Goal: Task Accomplishment & Management: Manage account settings

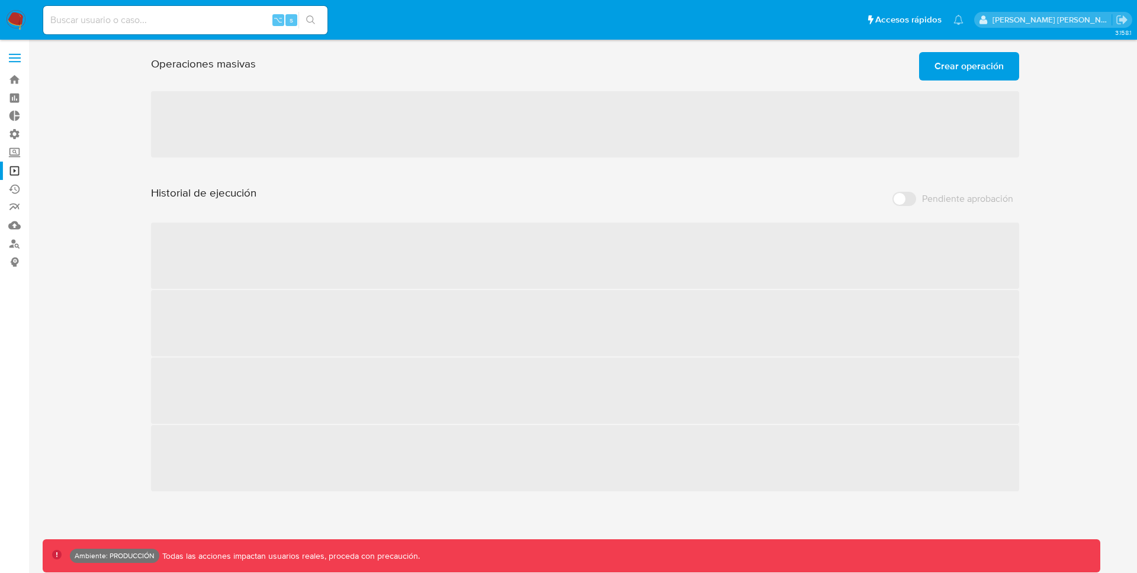
click at [20, 25] on img at bounding box center [16, 20] width 20 height 20
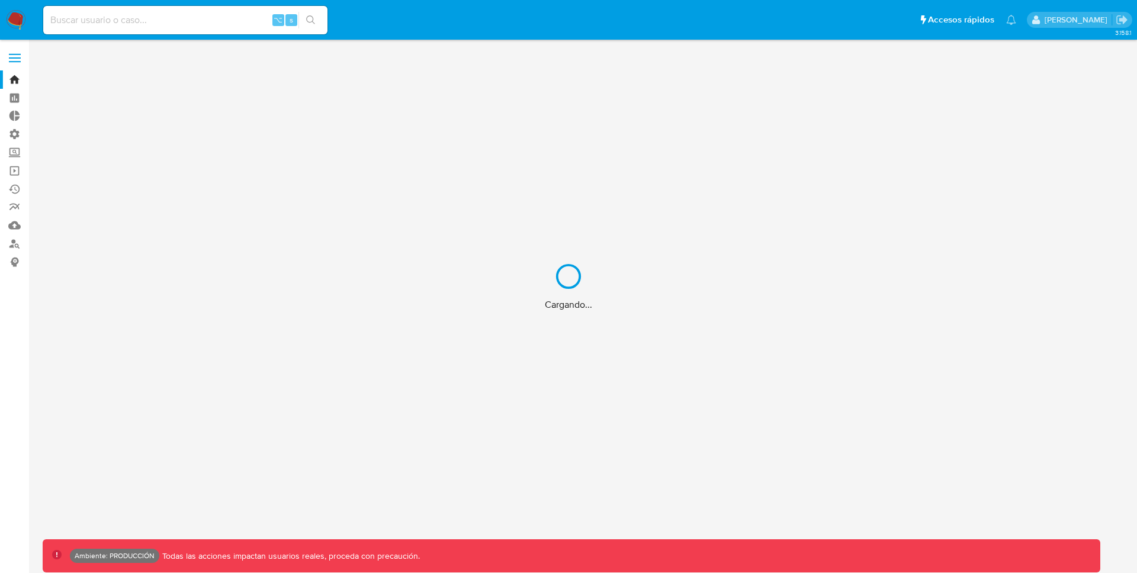
click at [20, 52] on div "Cargando..." at bounding box center [568, 286] width 1137 height 573
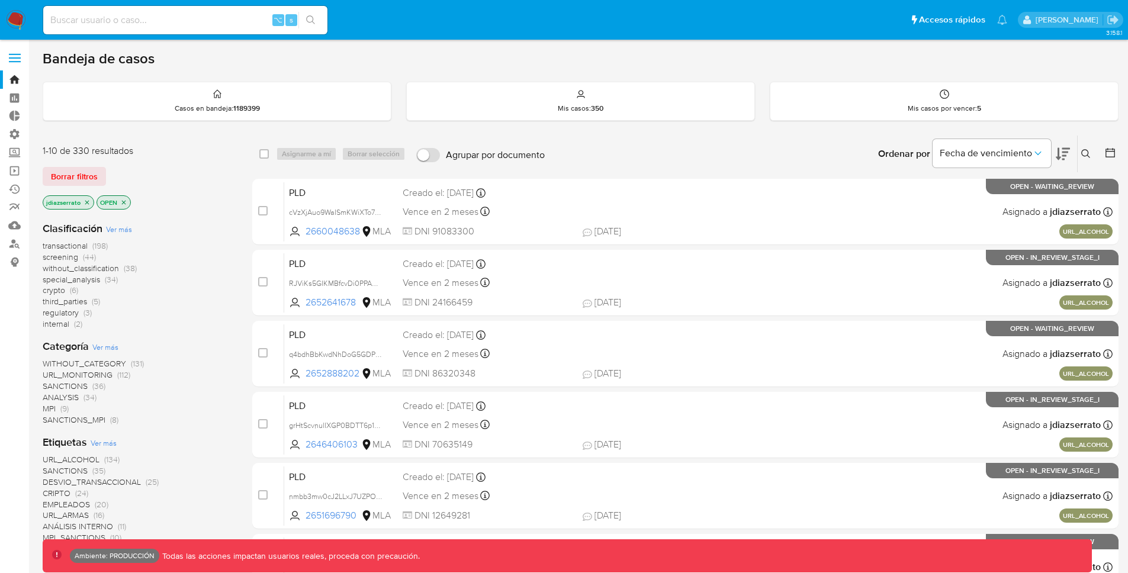
click at [15, 59] on span at bounding box center [15, 58] width 12 height 2
click at [0, 0] on input "checkbox" at bounding box center [0, 0] width 0 height 0
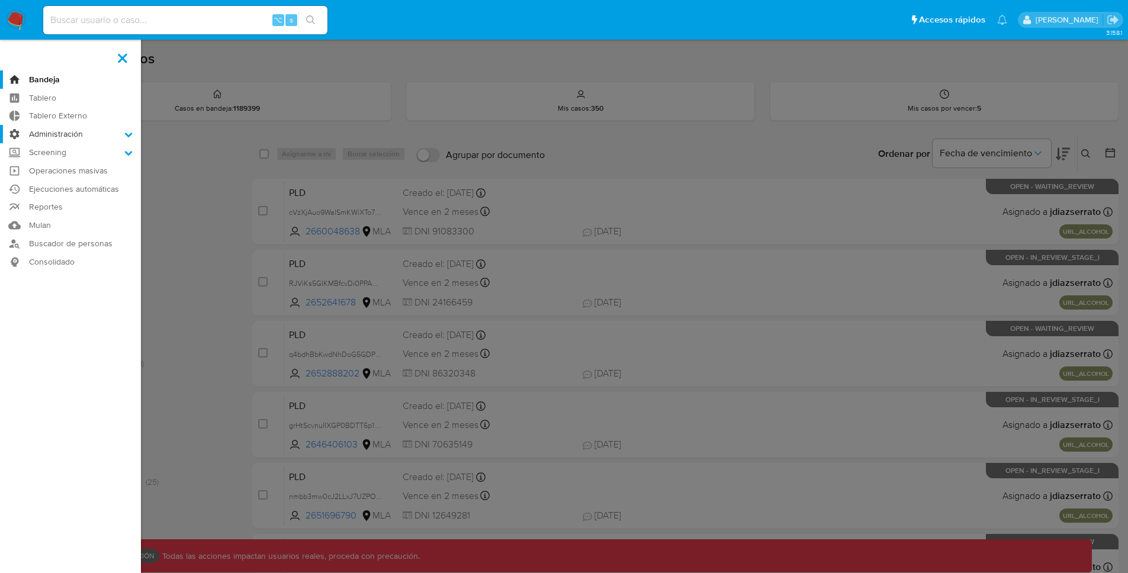
click at [131, 133] on icon at bounding box center [129, 135] width 8 height 5
click at [0, 0] on input "Administración" at bounding box center [0, 0] width 0 height 0
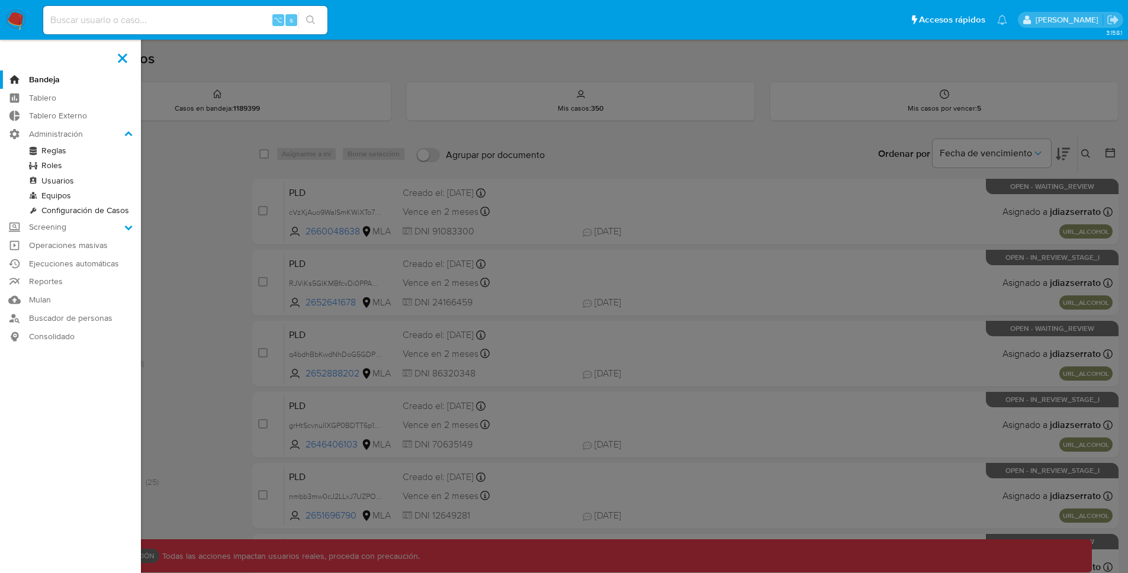
click at [50, 165] on link "Roles" at bounding box center [70, 165] width 141 height 15
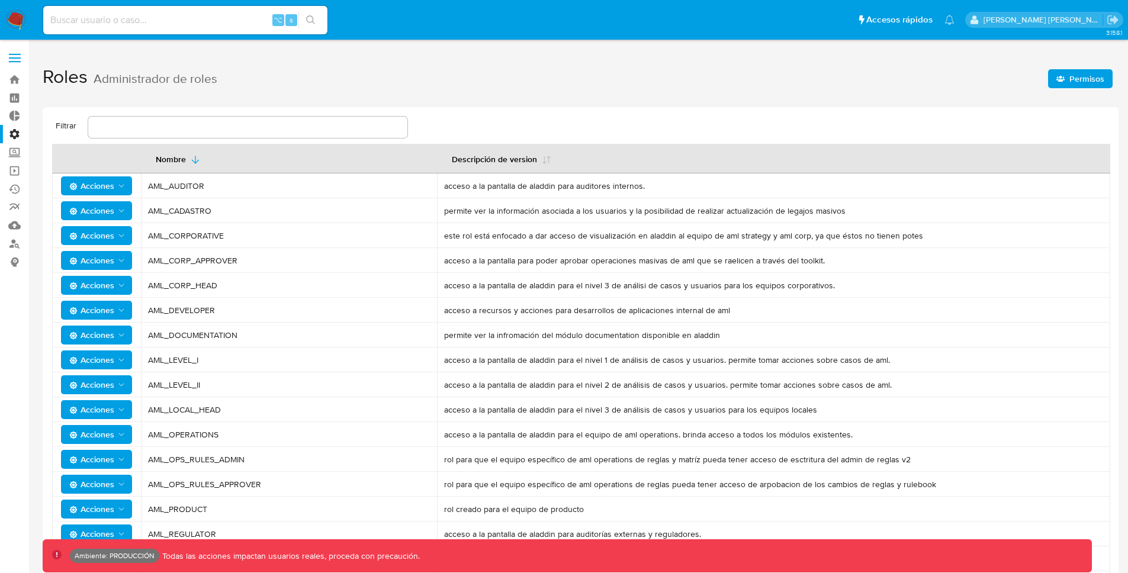
click at [1081, 78] on span "Permisos" at bounding box center [1087, 78] width 35 height 19
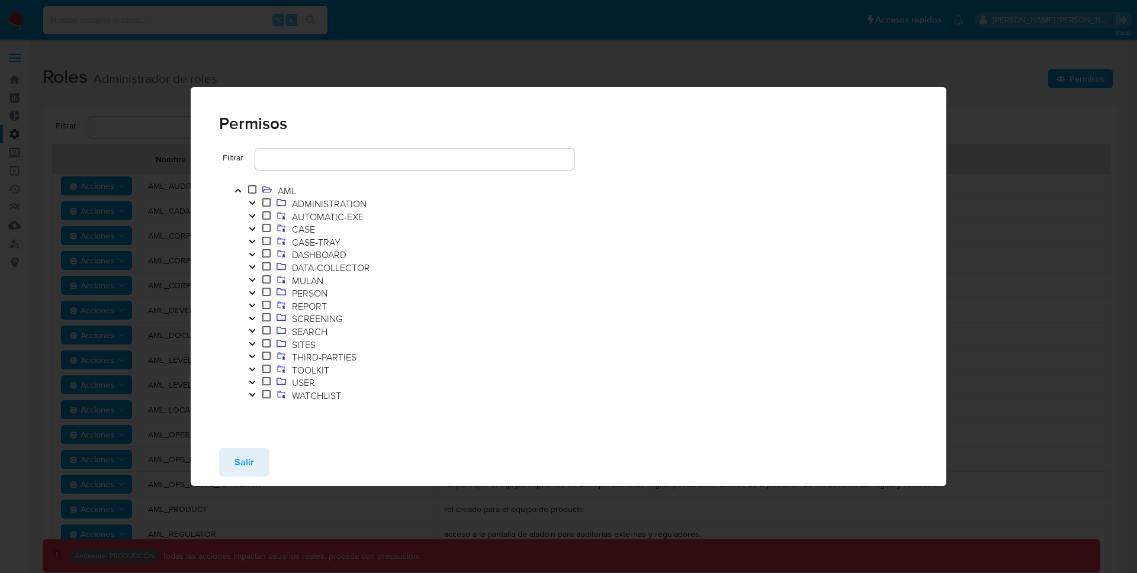
click at [253, 368] on icon "Toggle" at bounding box center [252, 369] width 8 height 7
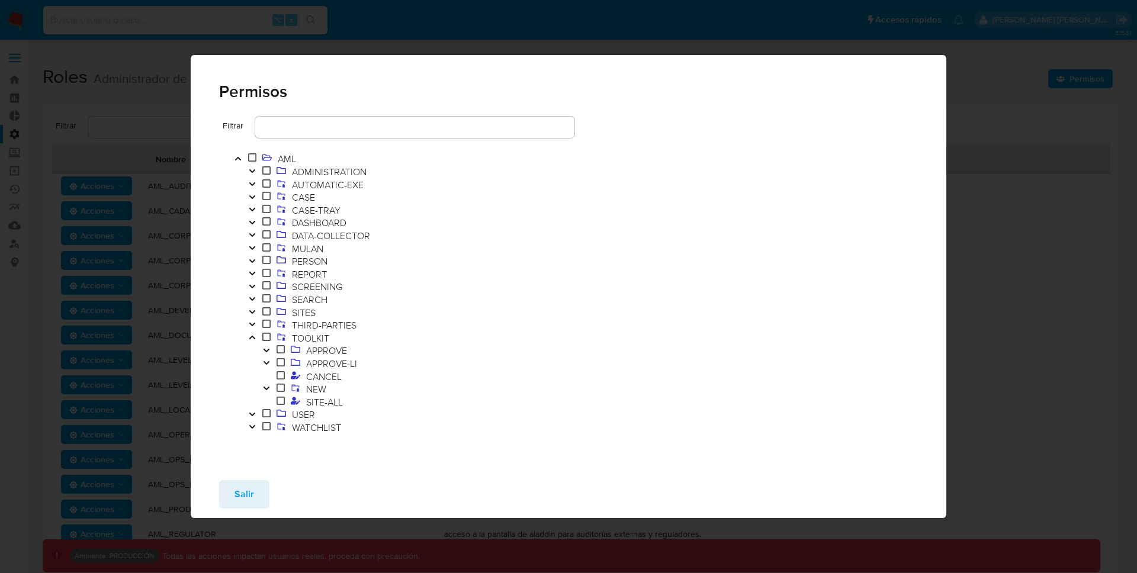
click at [267, 362] on icon "Toggle" at bounding box center [266, 362] width 8 height 7
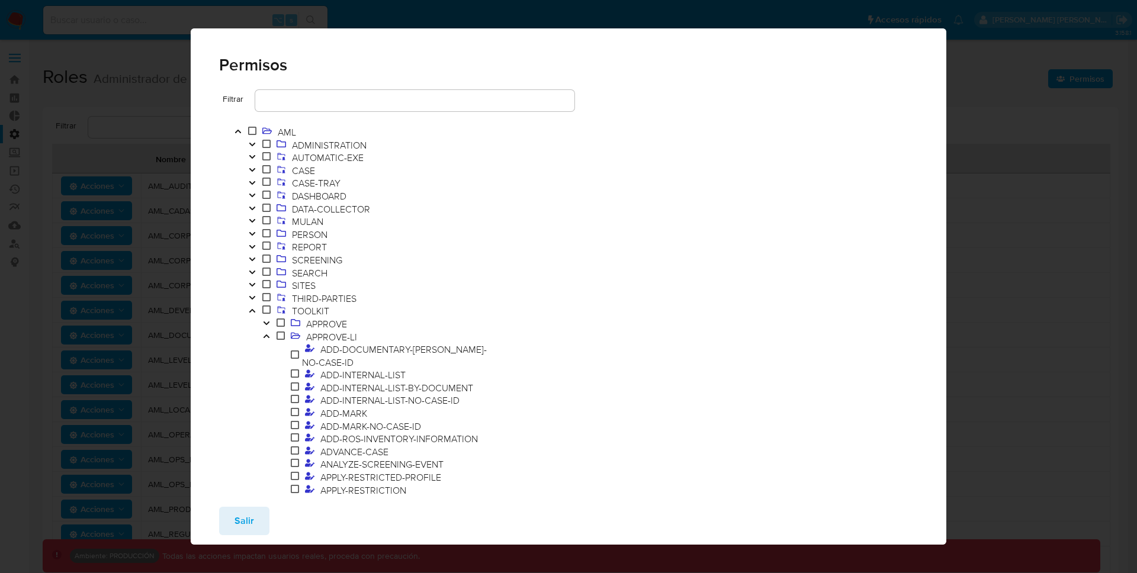
click at [246, 523] on span "Salir" at bounding box center [245, 521] width 20 height 26
